Goal: Information Seeking & Learning: Learn about a topic

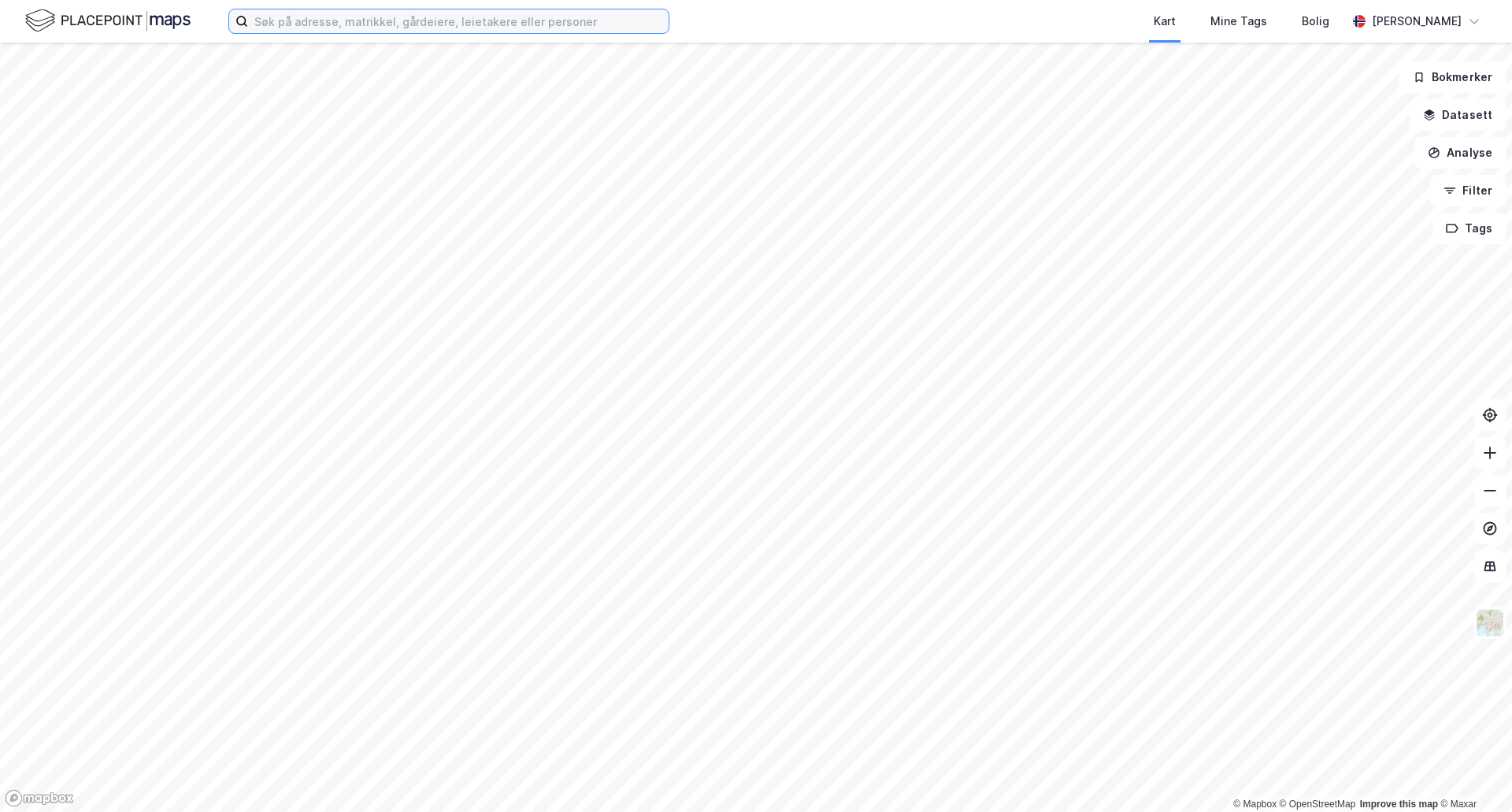
click at [551, 23] on input at bounding box center [458, 21] width 421 height 24
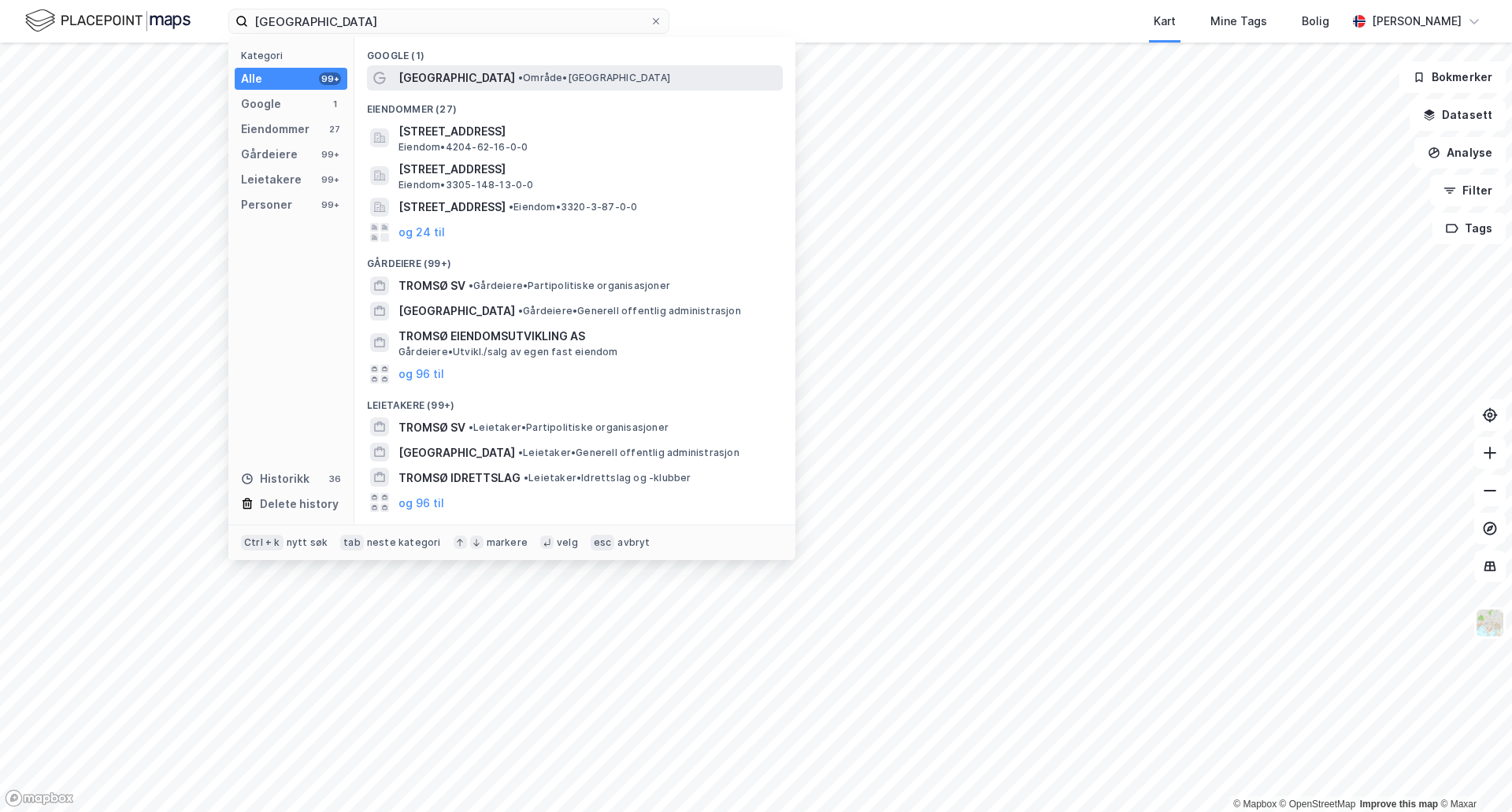
click at [519, 84] on span "• Område • [GEOGRAPHIC_DATA]" at bounding box center [594, 78] width 152 height 12
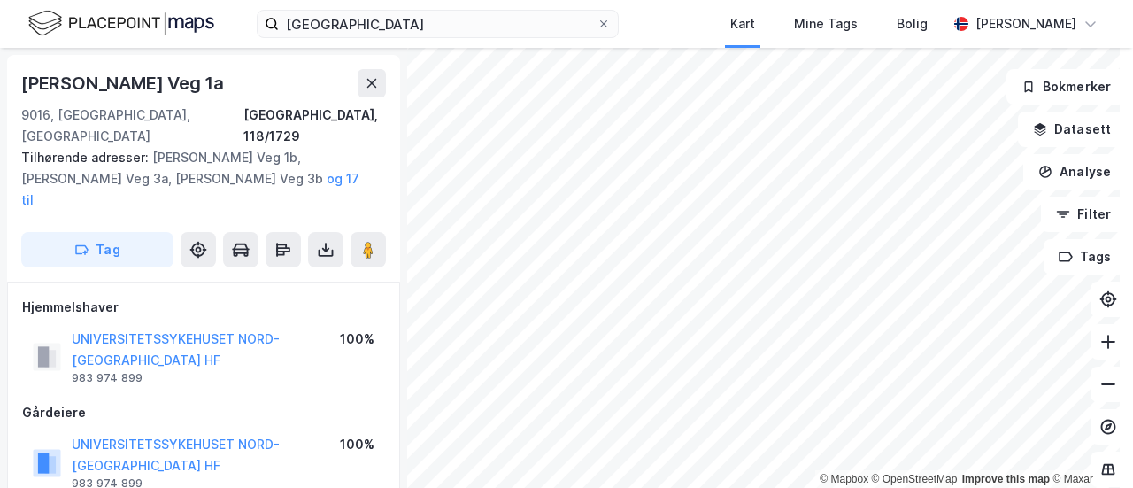
click at [355, 86] on div "[PERSON_NAME] Veg 1a" at bounding box center [203, 83] width 365 height 28
click at [357, 86] on div "[PERSON_NAME] Veg 1a" at bounding box center [203, 83] width 365 height 28
click at [372, 92] on button at bounding box center [372, 83] width 28 height 28
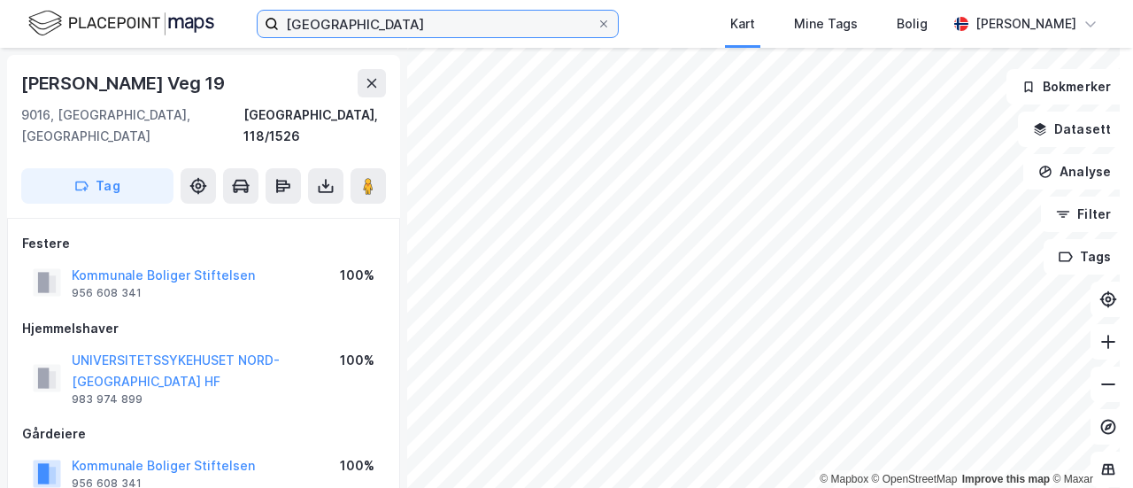
click at [337, 27] on input "[GEOGRAPHIC_DATA]" at bounding box center [438, 24] width 318 height 27
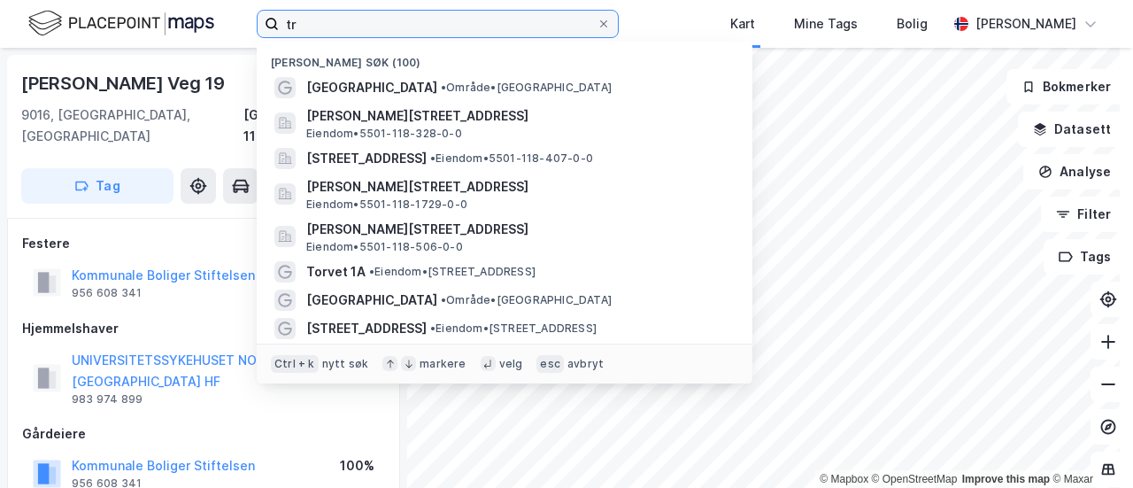
type input "t"
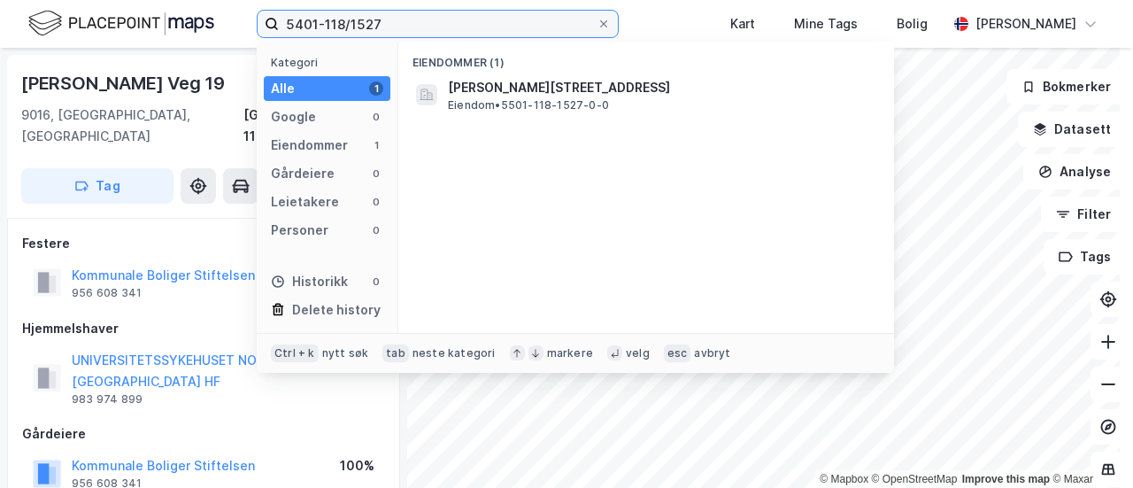
type input "5401-118/1527"
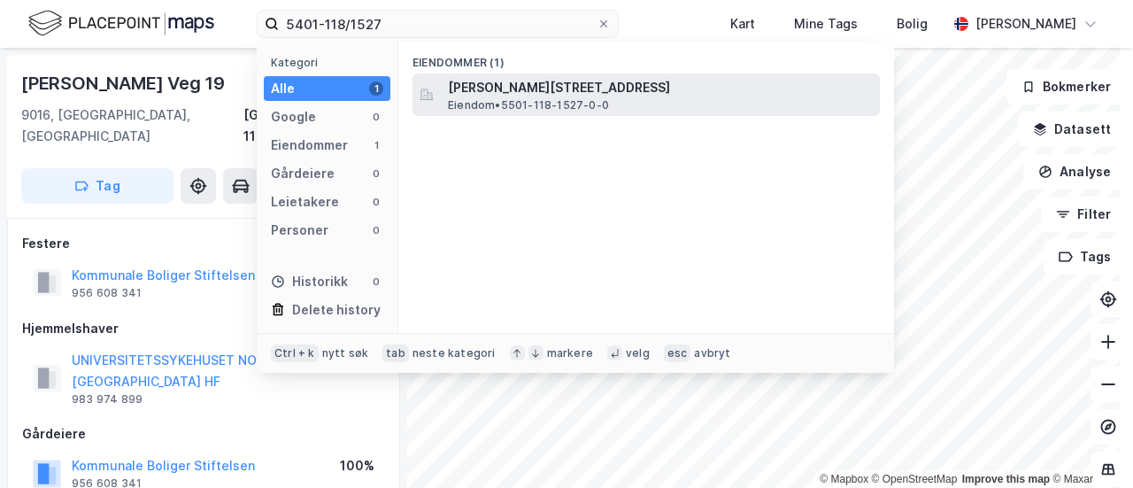
click at [513, 83] on span "[PERSON_NAME][STREET_ADDRESS]" at bounding box center [660, 87] width 425 height 21
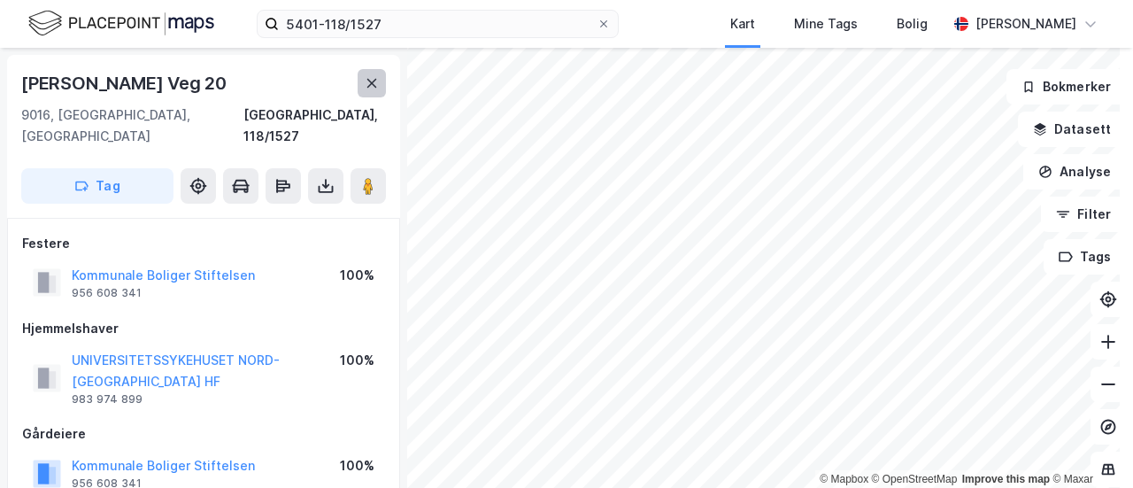
click at [367, 76] on icon at bounding box center [372, 83] width 14 height 14
